Goal: Task Accomplishment & Management: Manage account settings

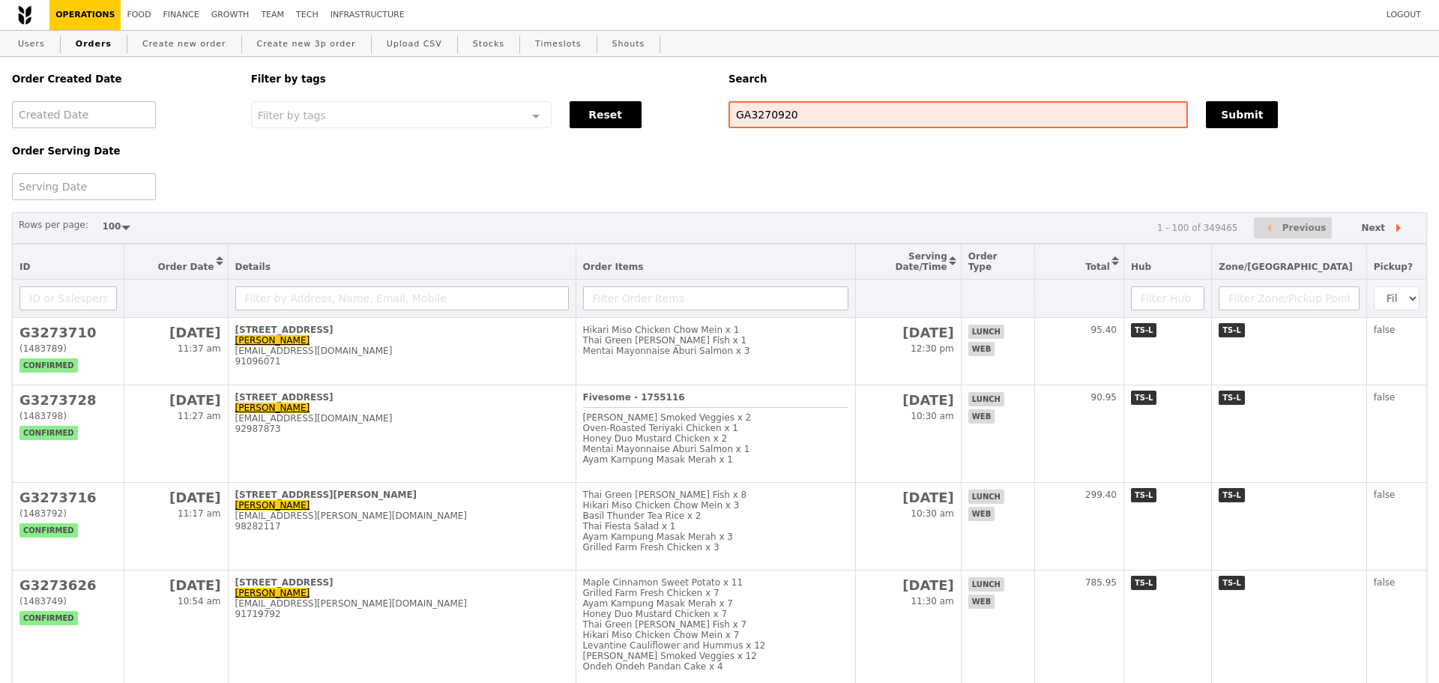
select select "100"
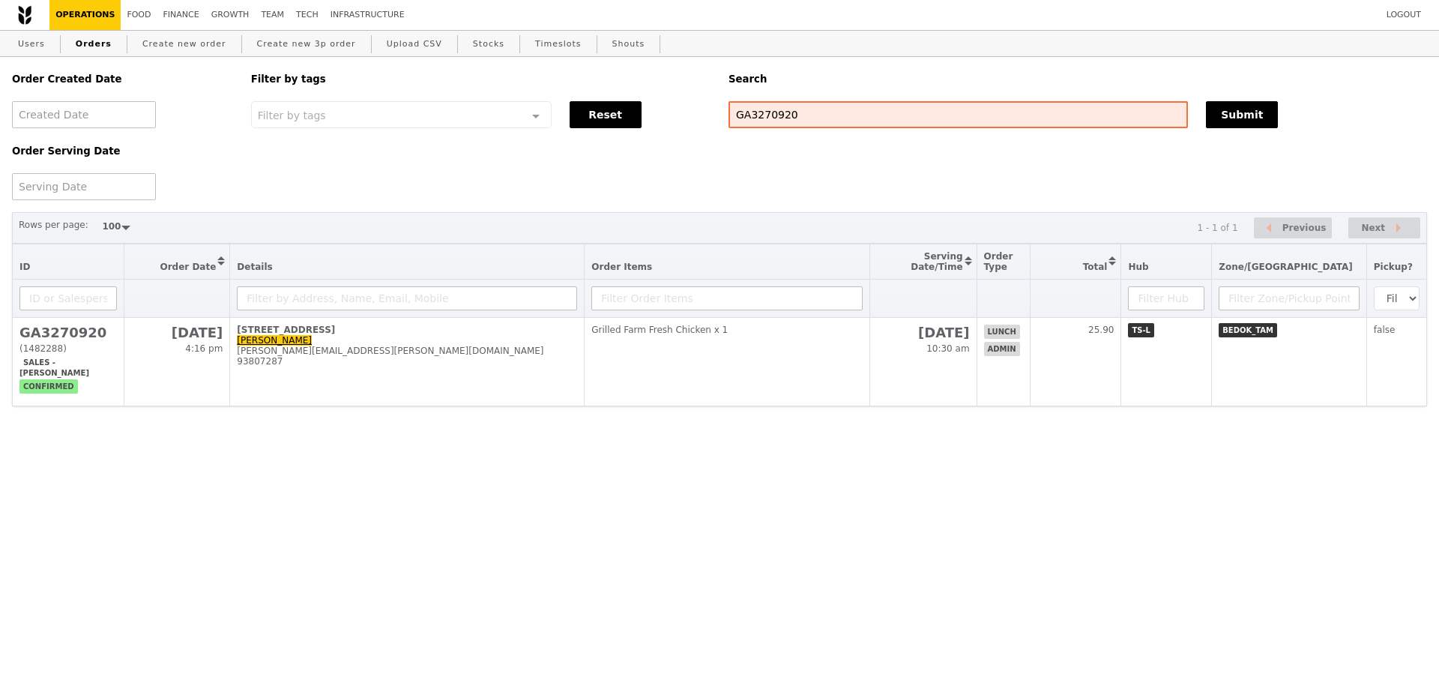
click at [956, 200] on div "Order Created Date Order Serving Date Filter by tags Filter by tags Meal_Plan W…" at bounding box center [719, 128] width 1433 height 143
click at [834, 412] on html "Logout Operations Food Finance Growth Team Tech Infrastructure Users Orders Cre…" at bounding box center [719, 233] width 1439 height 466
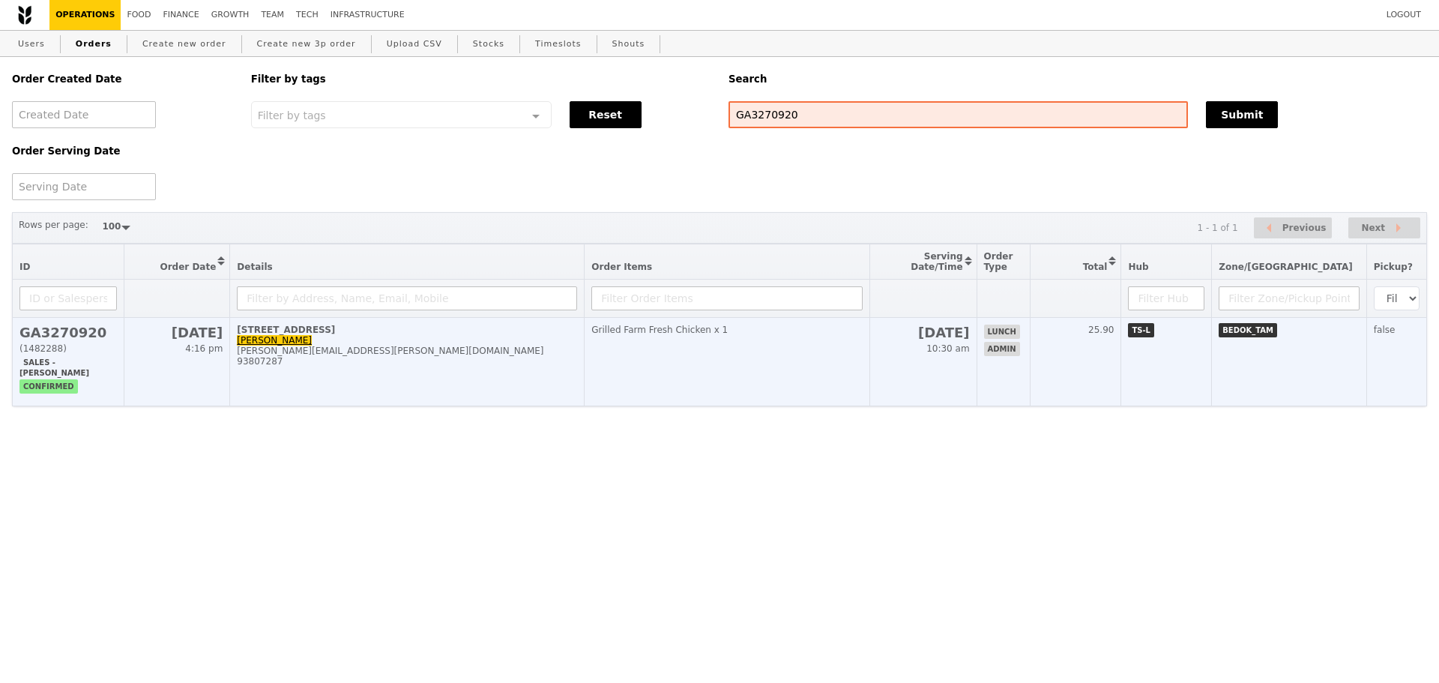
click at [848, 378] on td "Grilled Farm Fresh Chicken x 1" at bounding box center [727, 362] width 285 height 88
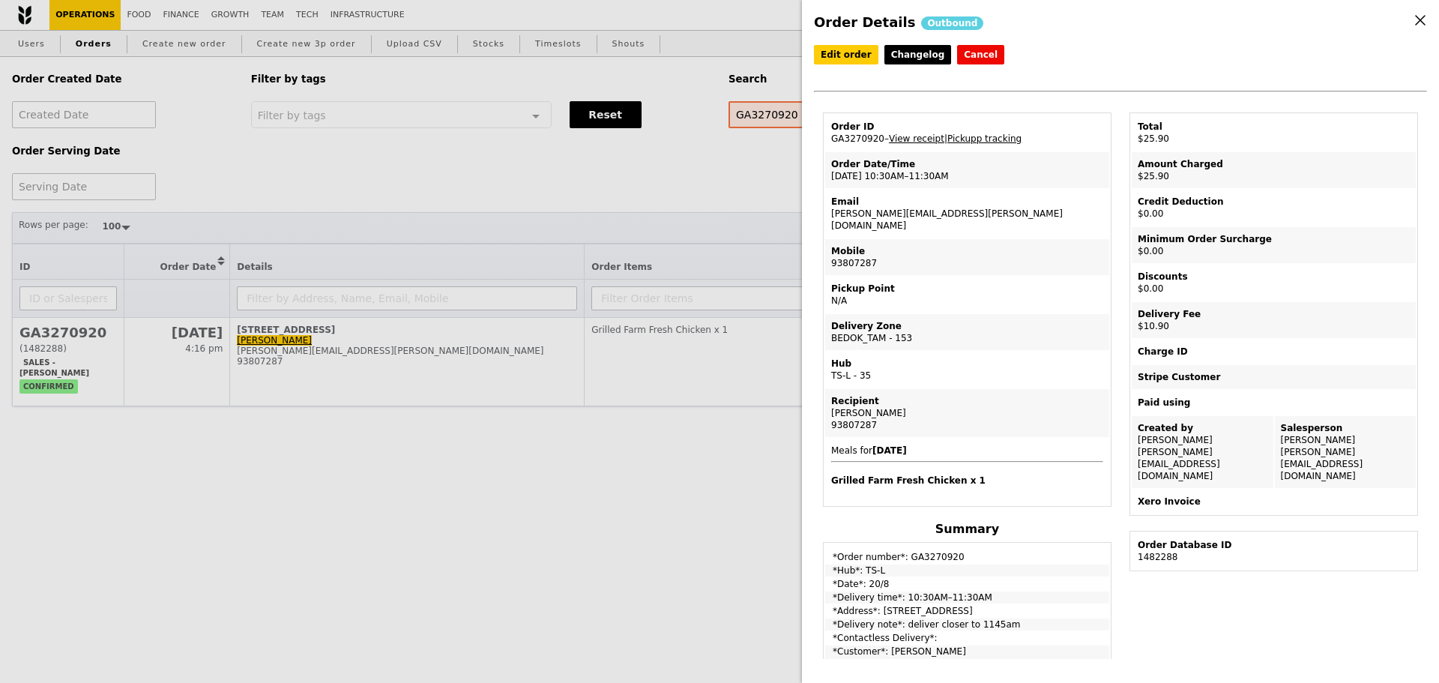
click at [686, 232] on div "Order Details Outbound Edit order Changelog Cancel Order ID GA3270920 – View re…" at bounding box center [719, 341] width 1439 height 683
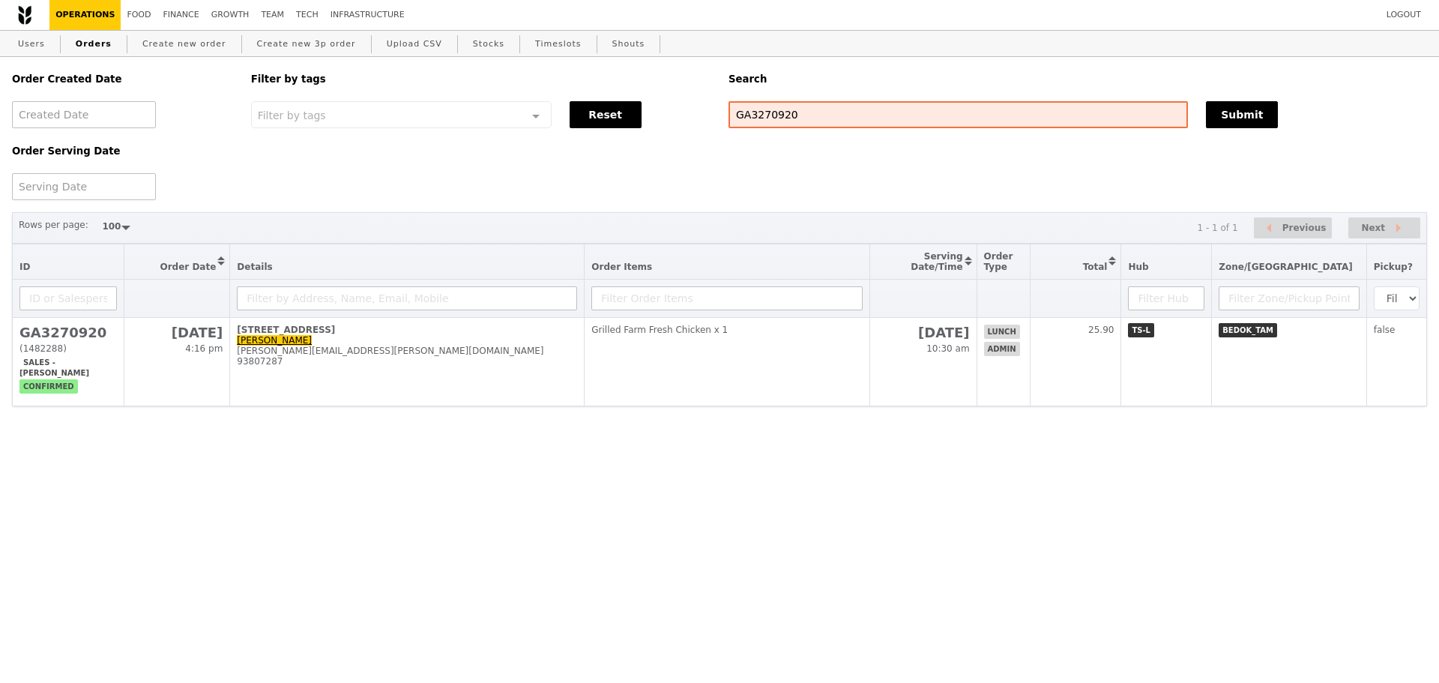
click at [1079, 183] on div "Order Created Date Order Serving Date Filter by tags Filter by tags Meal_Plan W…" at bounding box center [719, 128] width 1433 height 143
click at [937, 171] on div "Order Created Date Order Serving Date Filter by tags Filter by tags Meal_Plan W…" at bounding box center [719, 128] width 1433 height 143
